Goal: Information Seeking & Learning: Learn about a topic

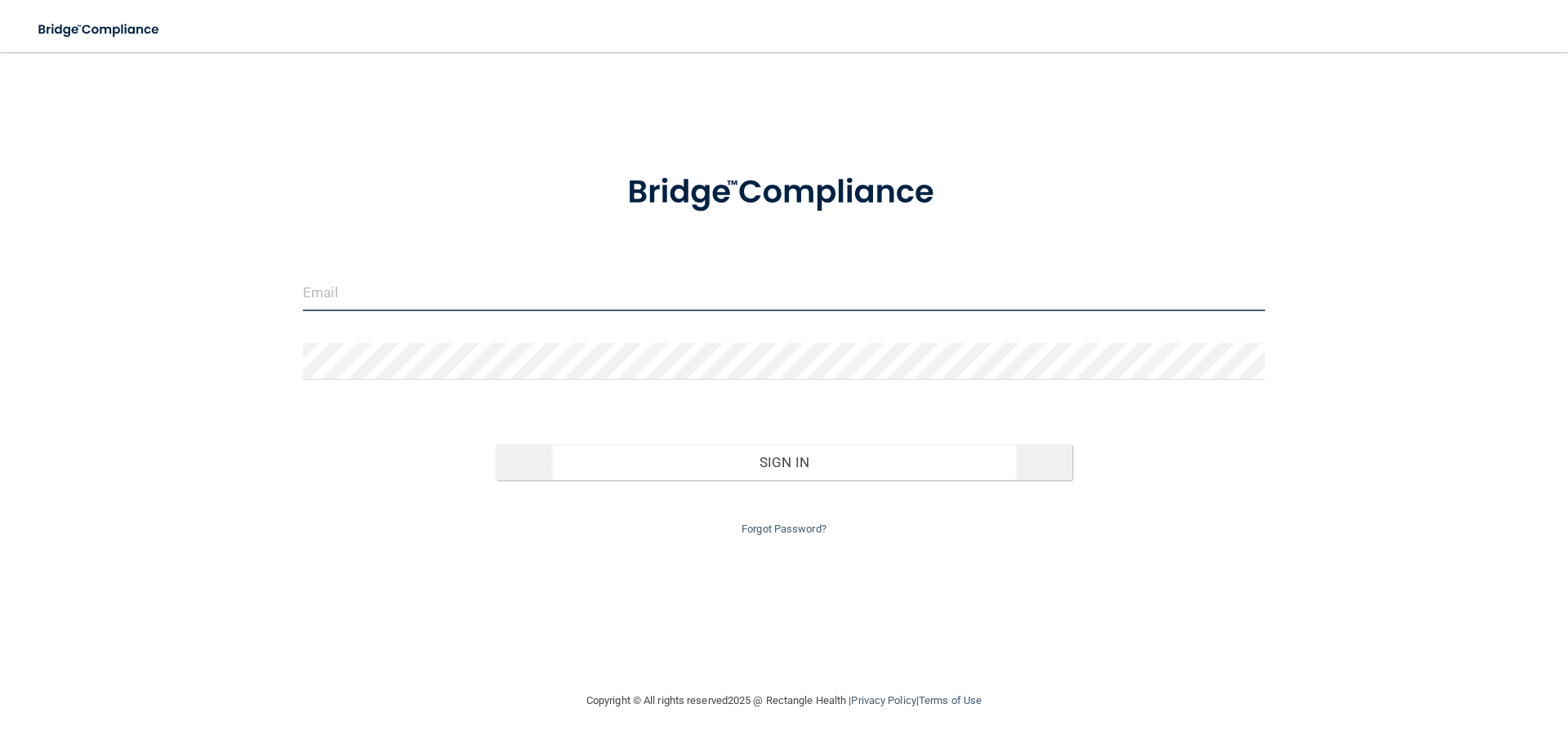
type input "[EMAIL_ADDRESS][DOMAIN_NAME]"
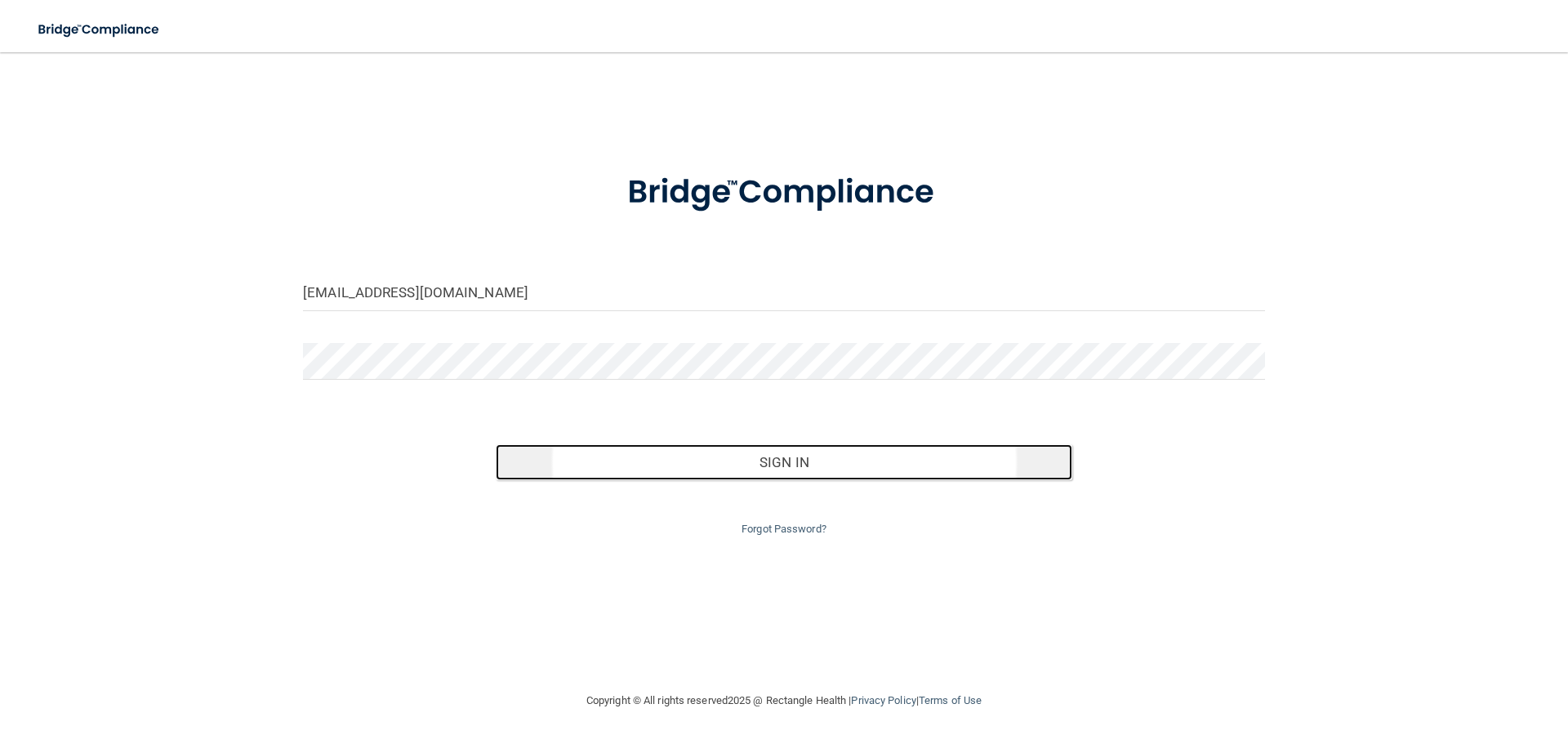
click at [725, 467] on button "Sign In" at bounding box center [784, 462] width 577 height 36
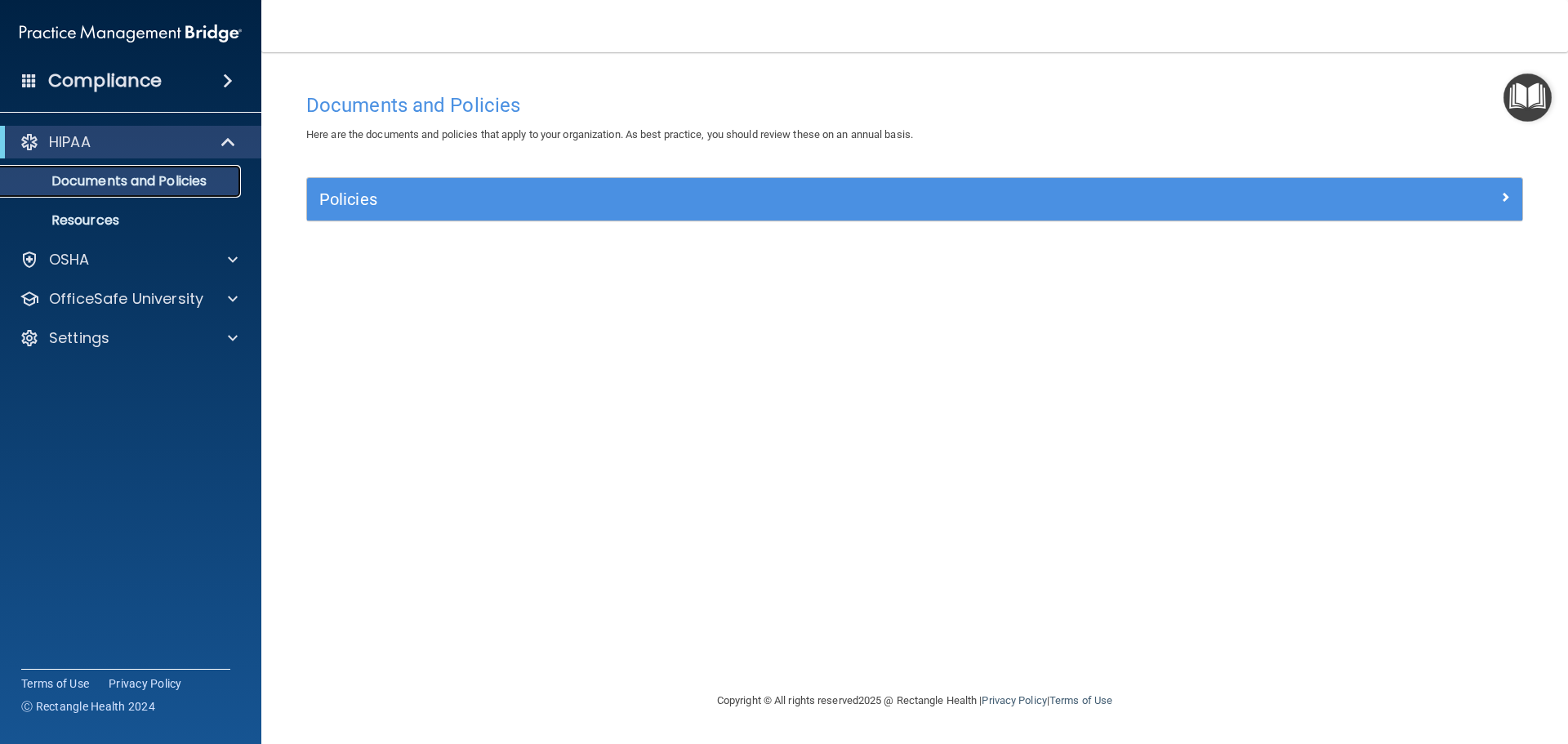
click at [105, 185] on p "Documents and Policies" at bounding box center [122, 180] width 223 height 16
click at [72, 222] on p "Resources" at bounding box center [122, 220] width 223 height 16
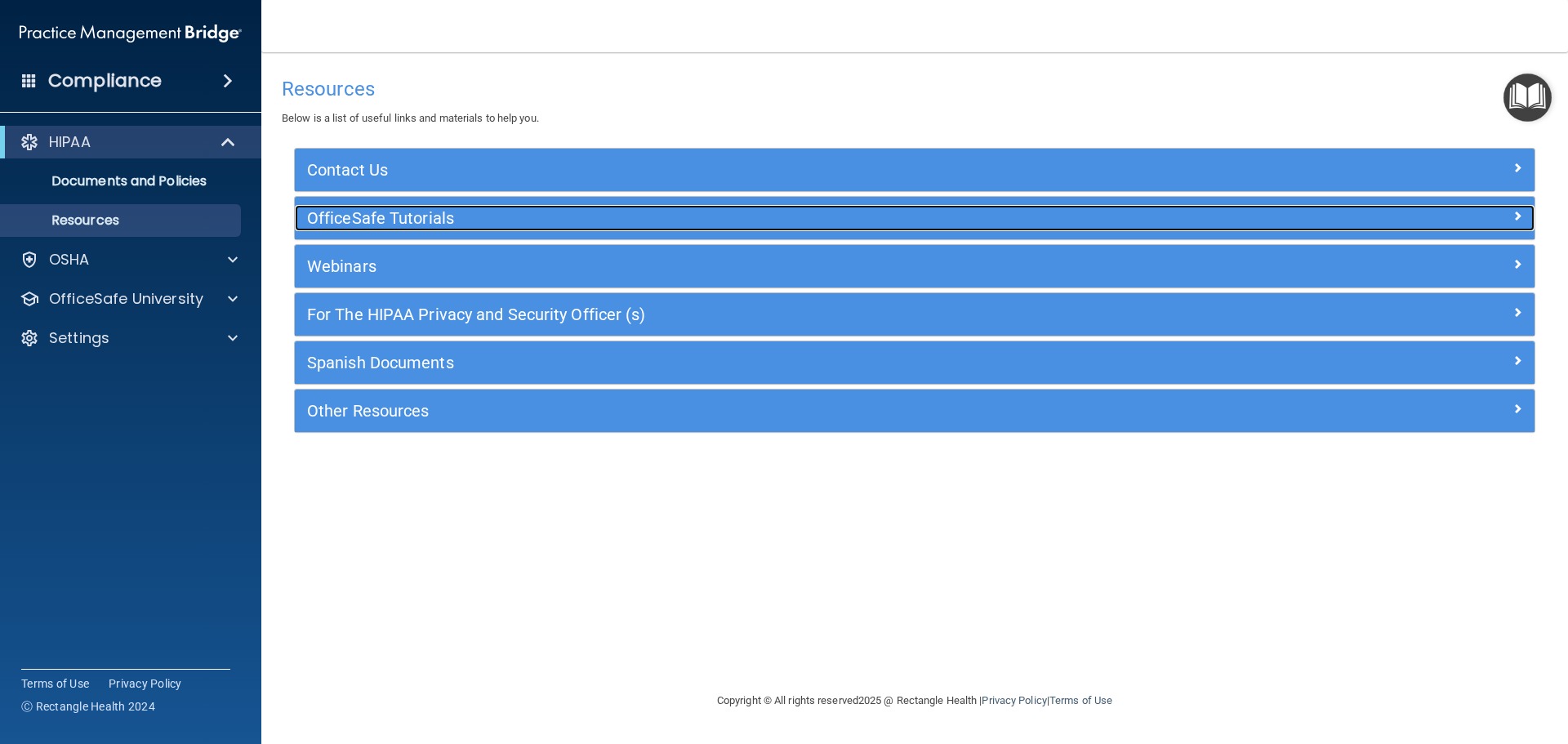
click at [347, 217] on h5 "OfficeSafe Tutorials" at bounding box center [760, 217] width 905 height 18
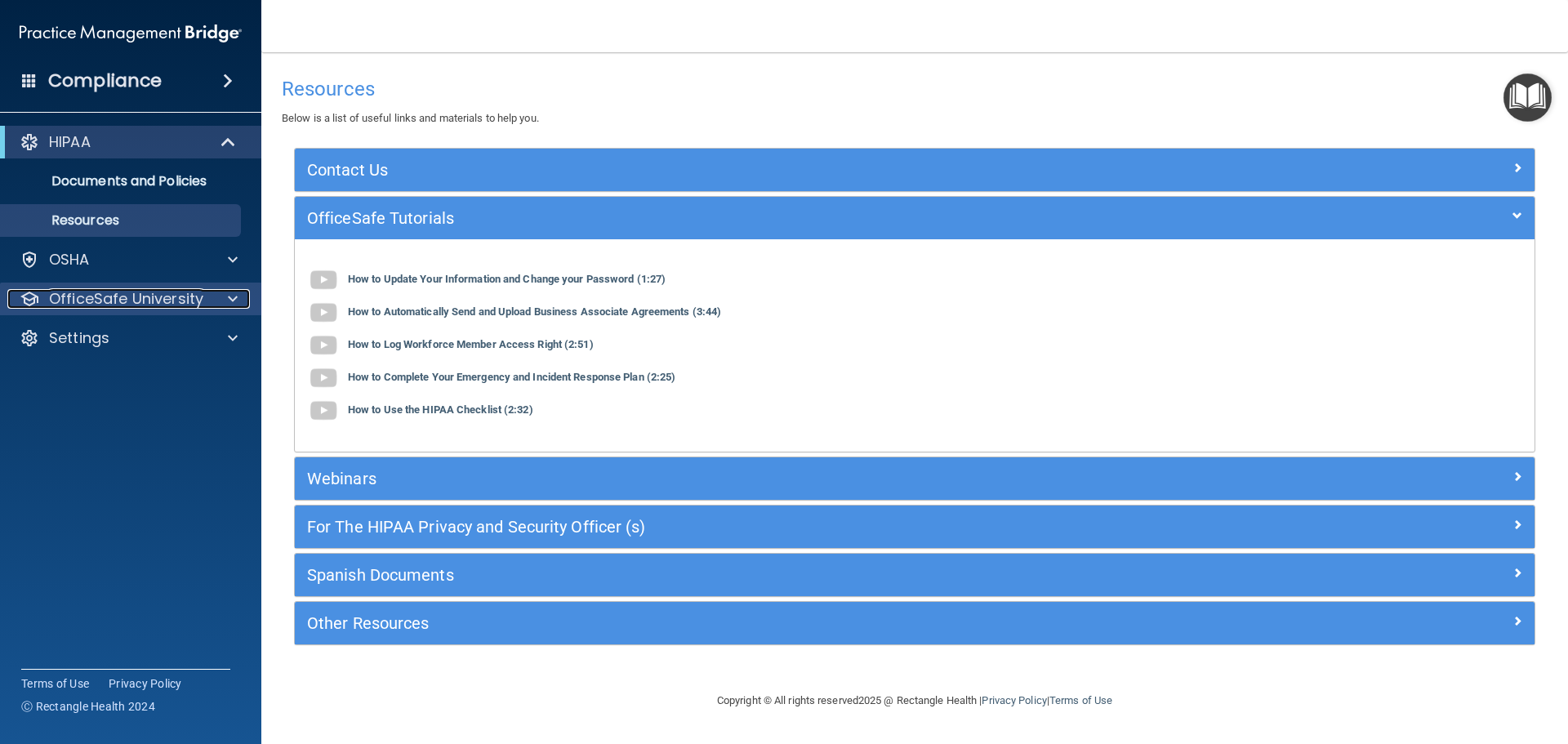
click at [100, 298] on p "OfficeSafe University" at bounding box center [126, 298] width 154 height 19
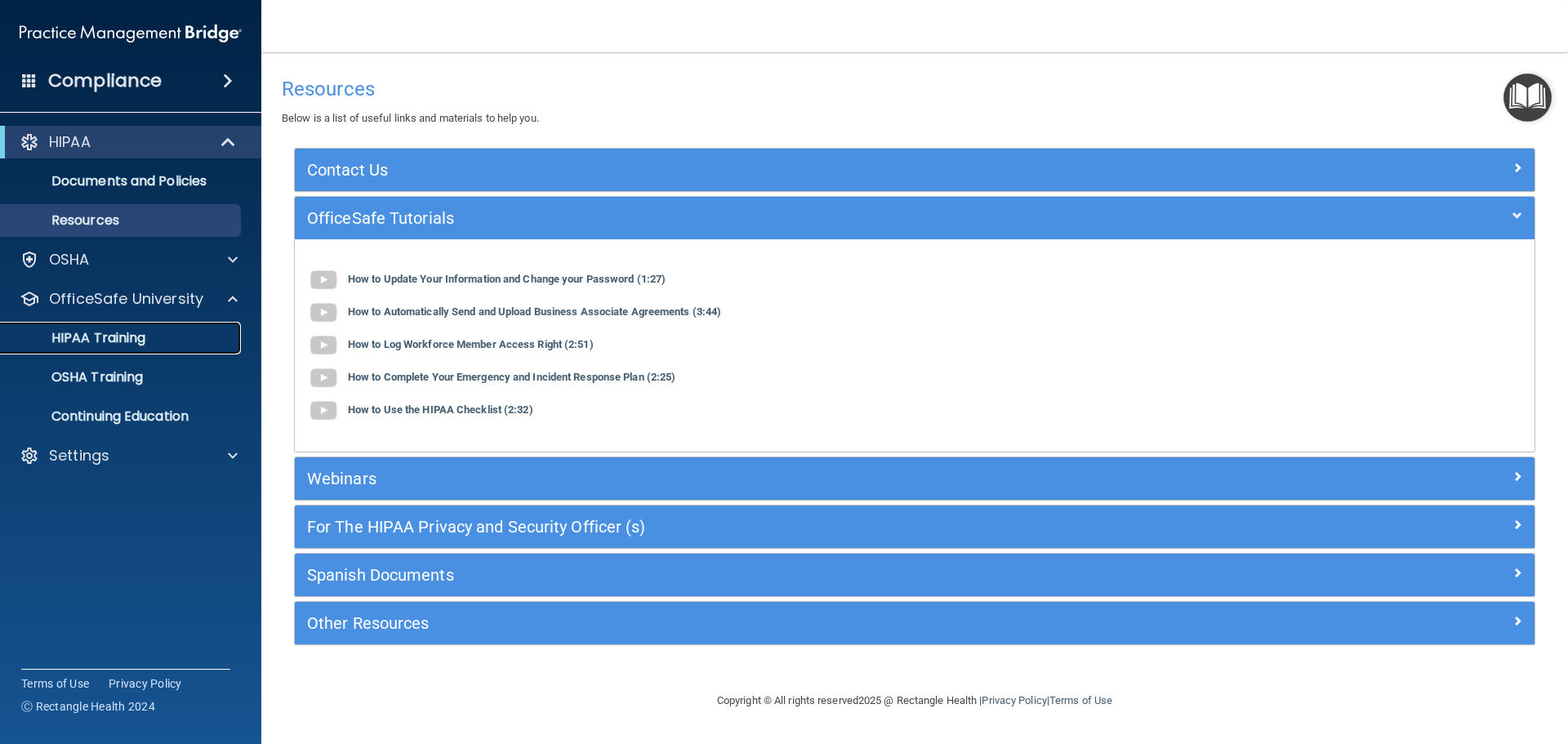
click at [94, 340] on p "HIPAA Training" at bounding box center [78, 337] width 135 height 16
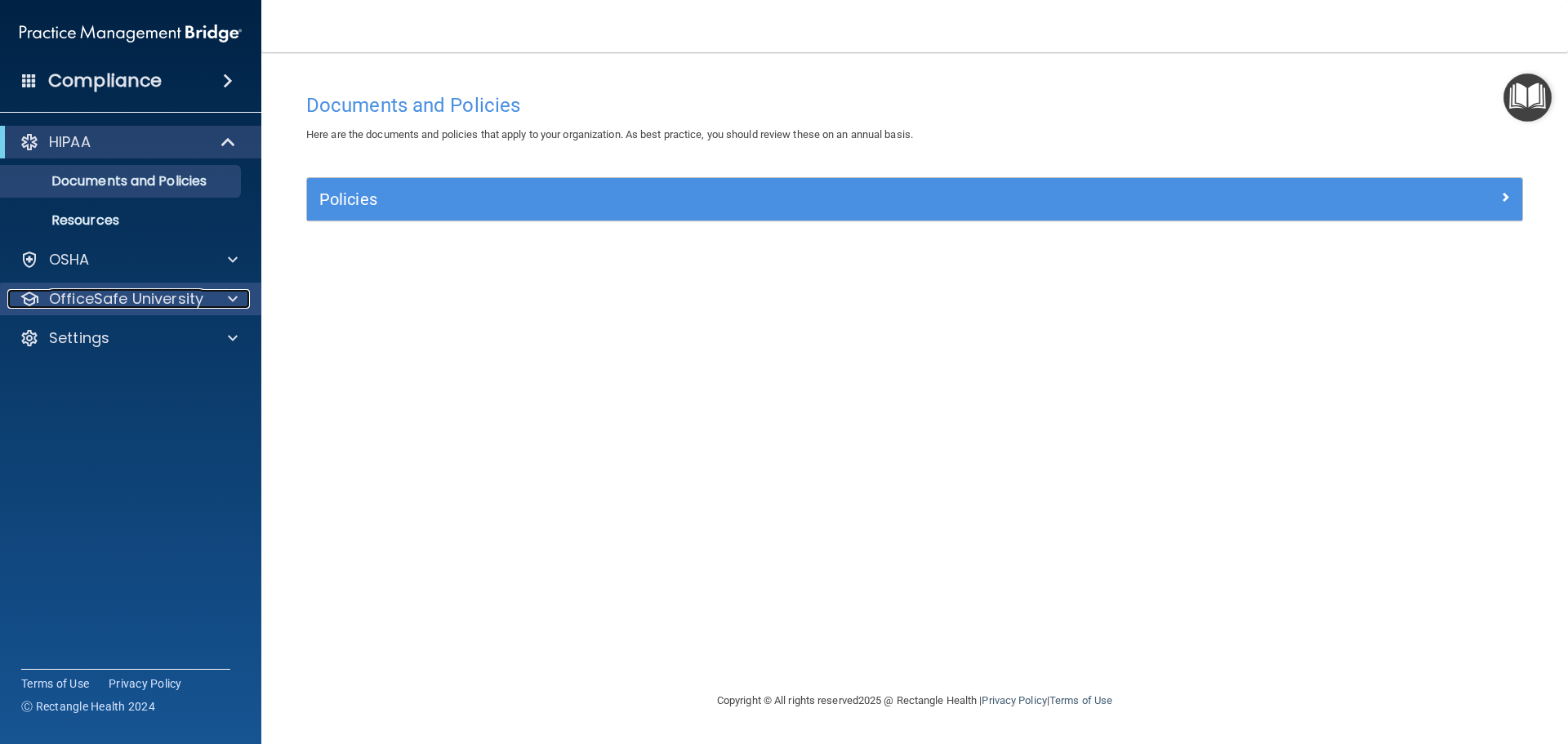
click at [211, 297] on div at bounding box center [230, 298] width 40 height 19
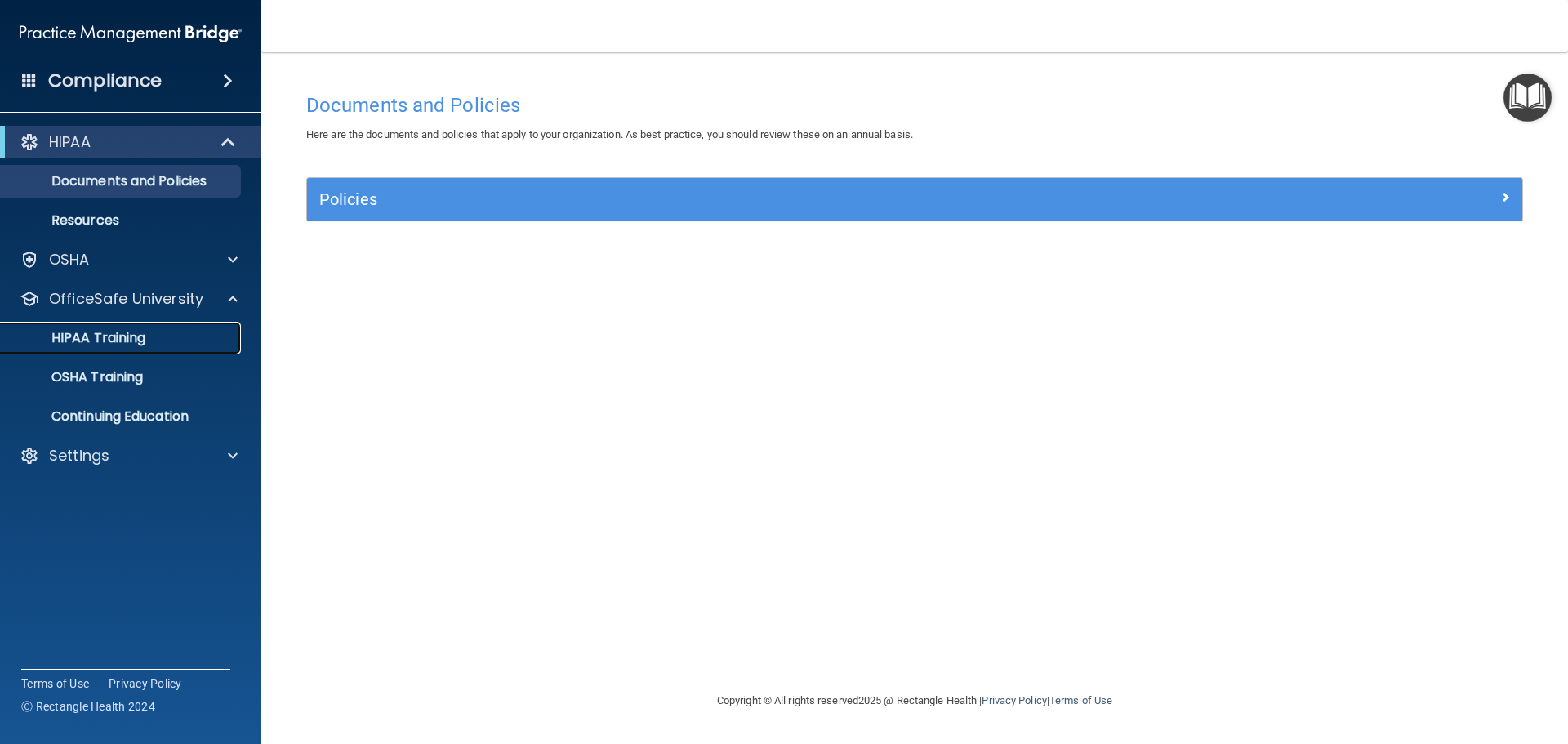
click at [151, 333] on div "HIPAA Training" at bounding box center [122, 337] width 223 height 16
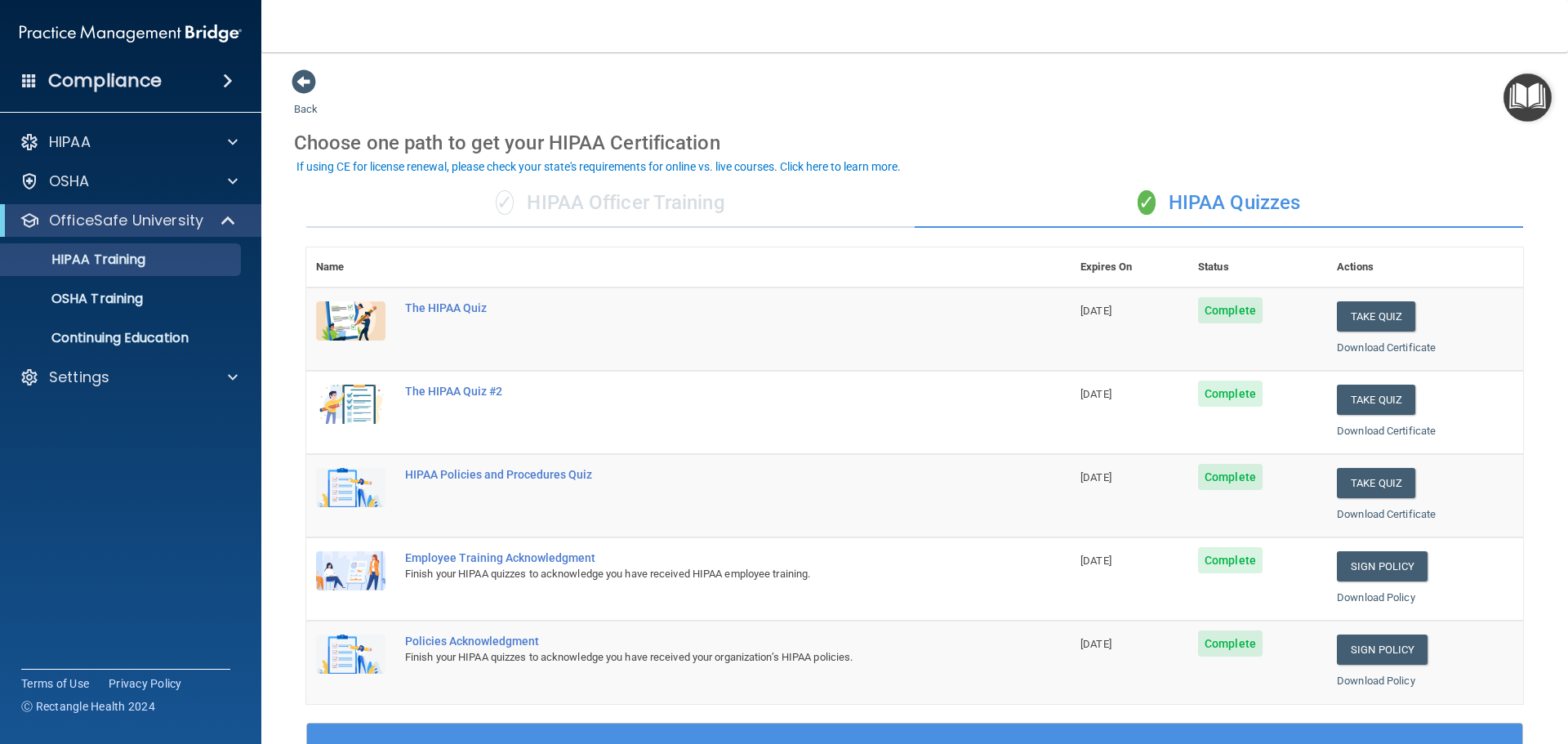
click at [1522, 100] on img "Open Resource Center" at bounding box center [1528, 97] width 48 height 48
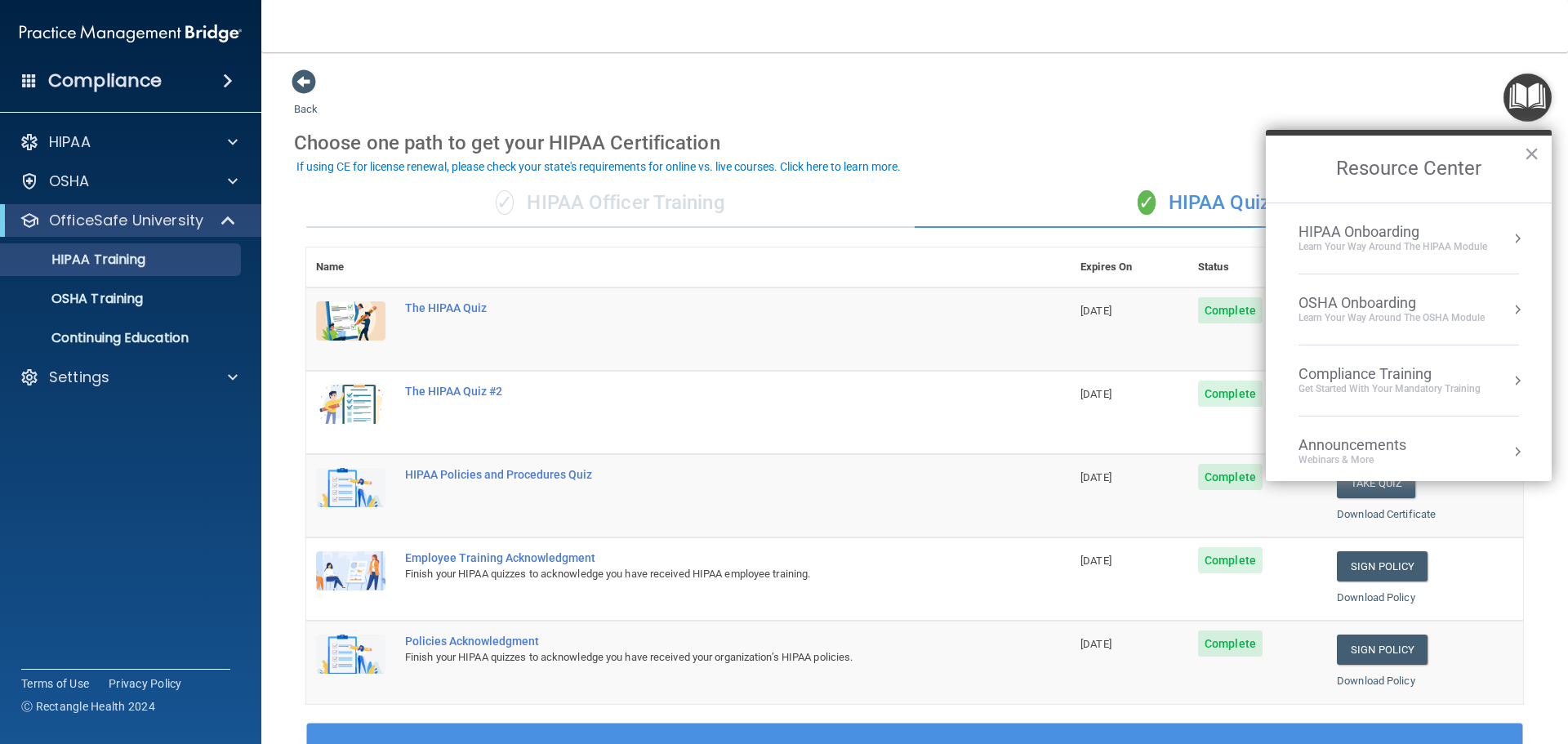
click at [1104, 89] on div "Back Choose one path to get your HIPAA Certification ✓ HIPAA Officer Training ✓…" at bounding box center [915, 616] width 1242 height 1095
click at [76, 75] on h4 "Compliance" at bounding box center [105, 80] width 114 height 23
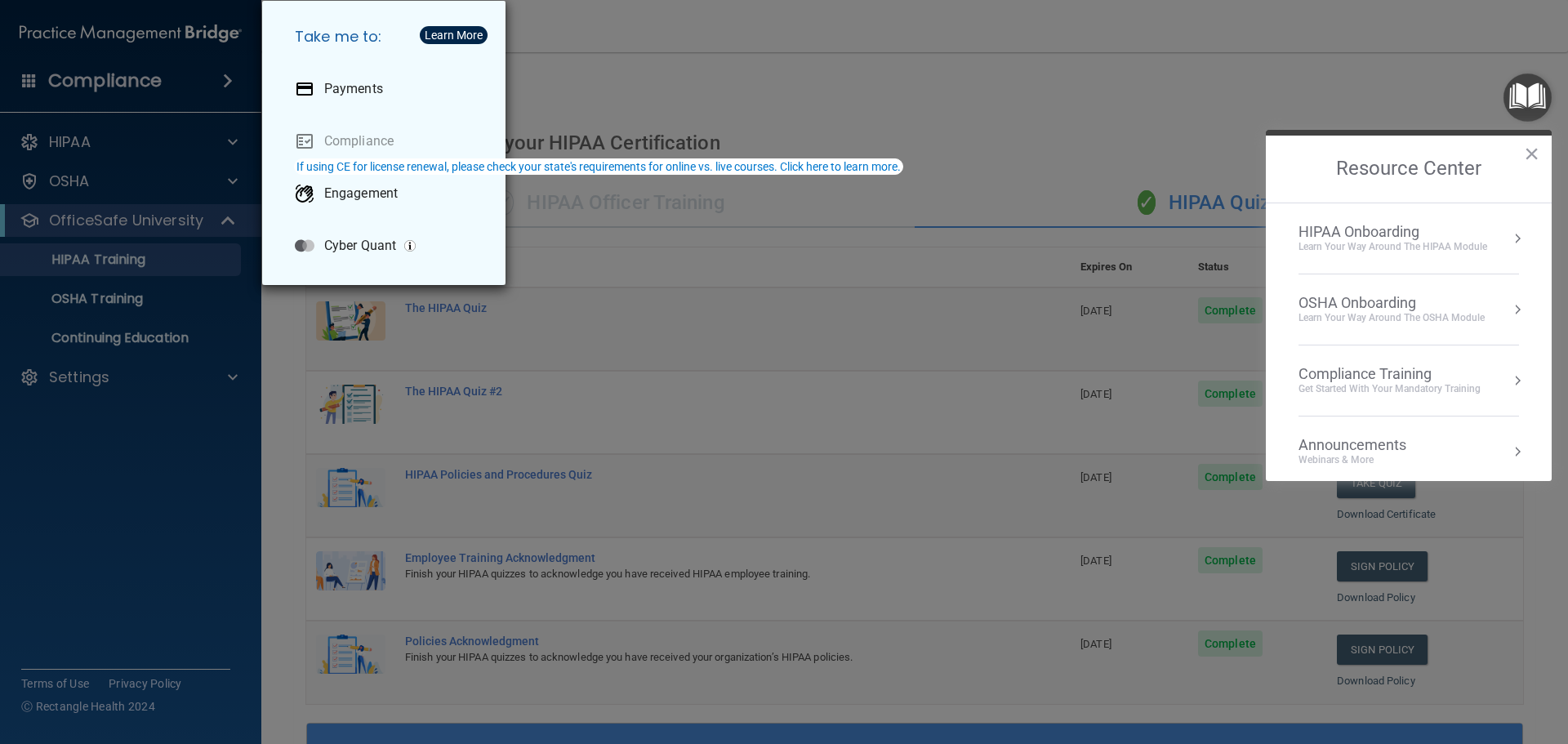
click at [76, 75] on div "Take me to: Payments Compliance Engagement Cyber Quant" at bounding box center [784, 372] width 1568 height 744
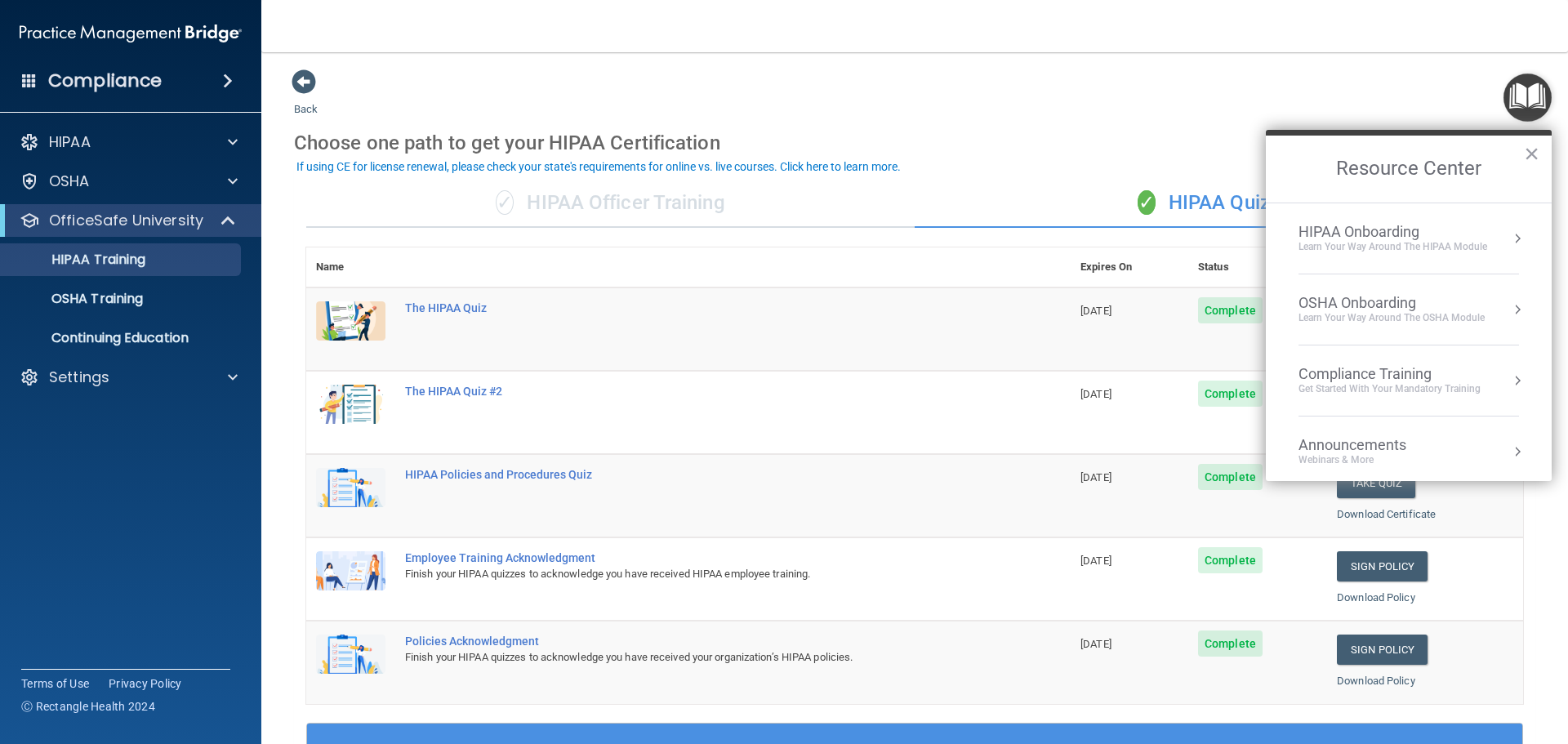
click at [547, 94] on div "Back Choose one path to get your HIPAA Certification ✓ HIPAA Officer Training ✓…" at bounding box center [915, 616] width 1242 height 1095
click at [1532, 156] on button "×" at bounding box center [1532, 153] width 15 height 26
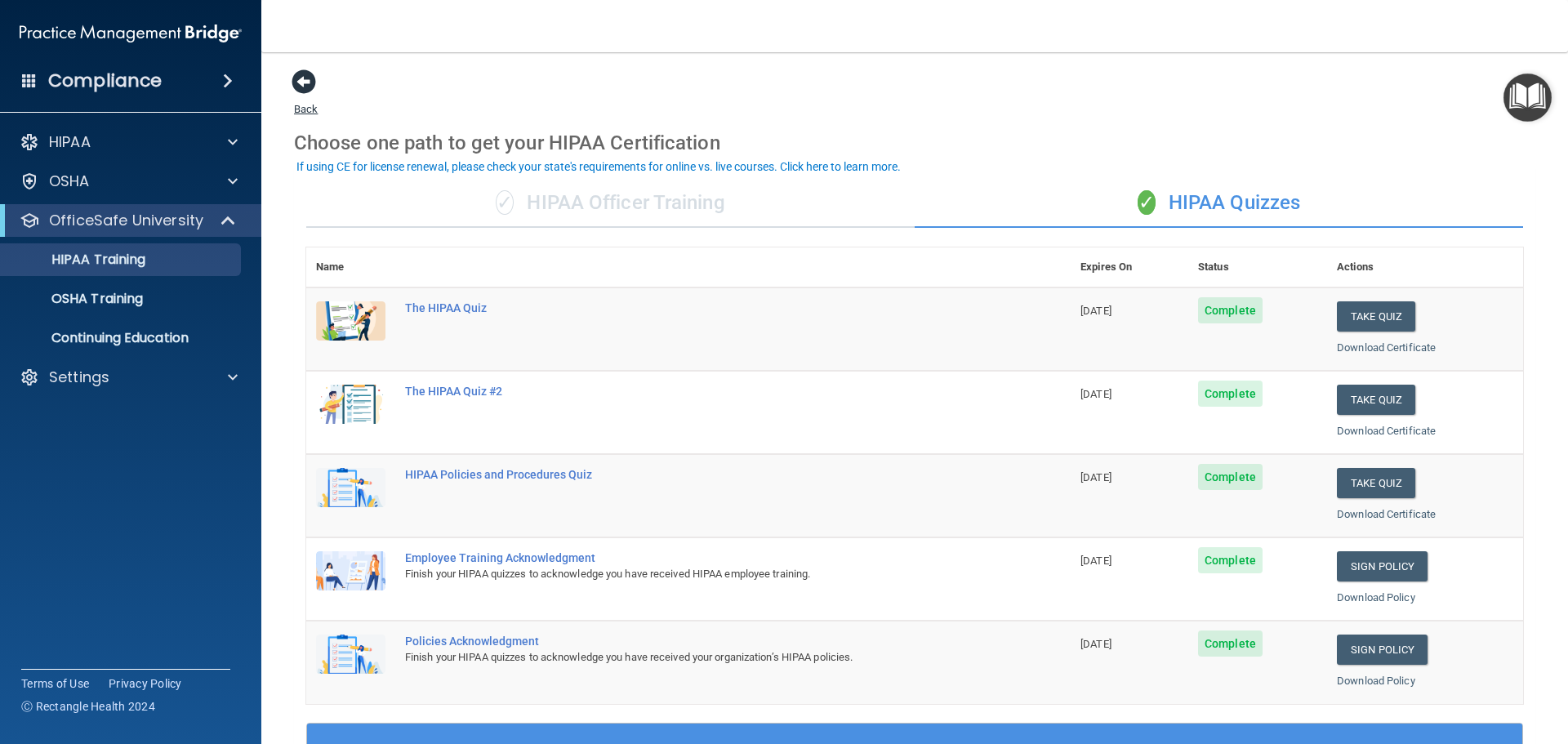
click at [299, 83] on span at bounding box center [303, 81] width 24 height 24
